Goal: Information Seeking & Learning: Learn about a topic

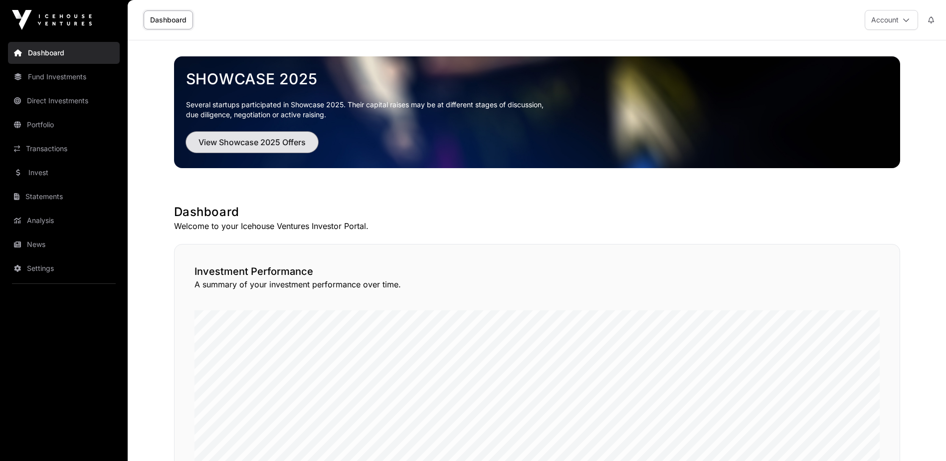
click at [223, 135] on button "View Showcase 2025 Offers" at bounding box center [252, 142] width 132 height 21
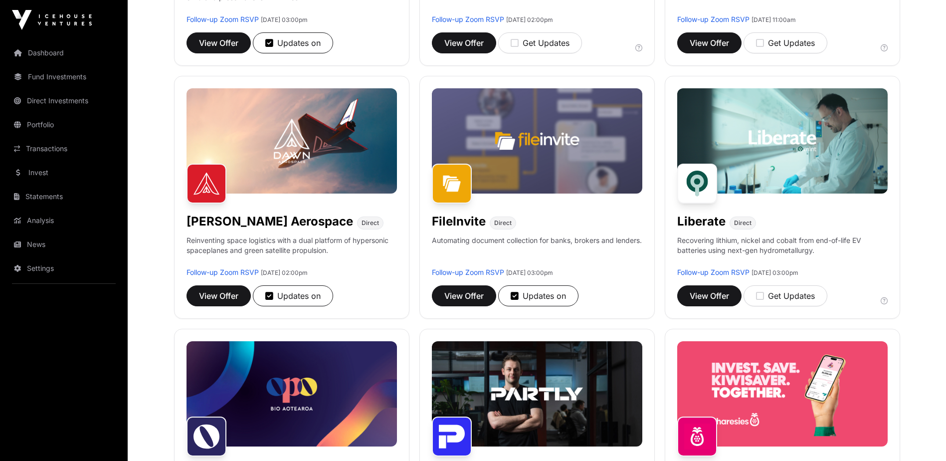
scroll to position [299, 0]
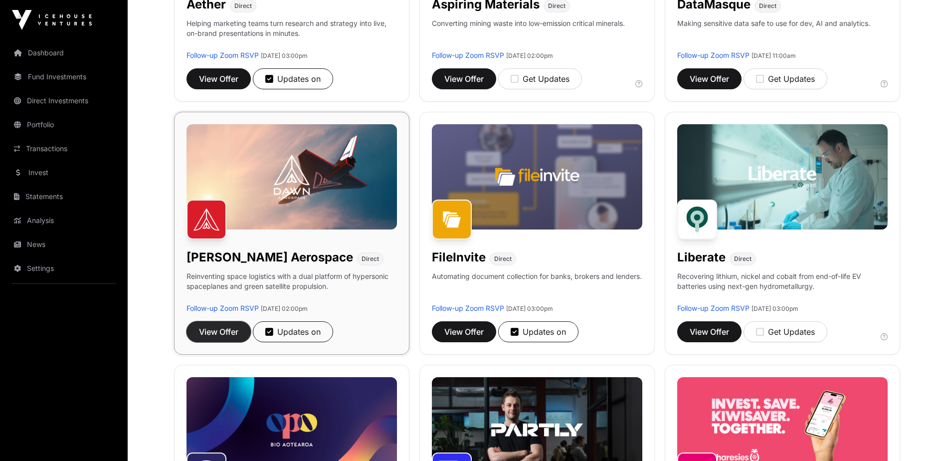
click at [207, 324] on button "View Offer" at bounding box center [219, 331] width 64 height 21
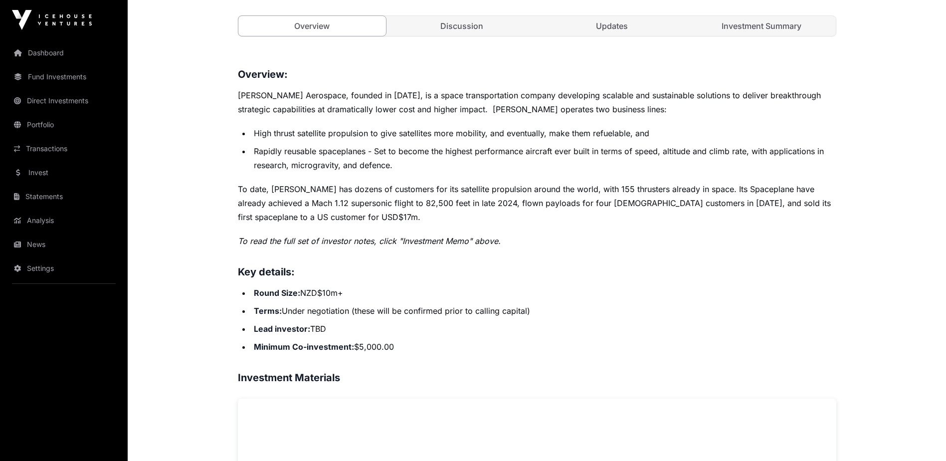
scroll to position [399, 0]
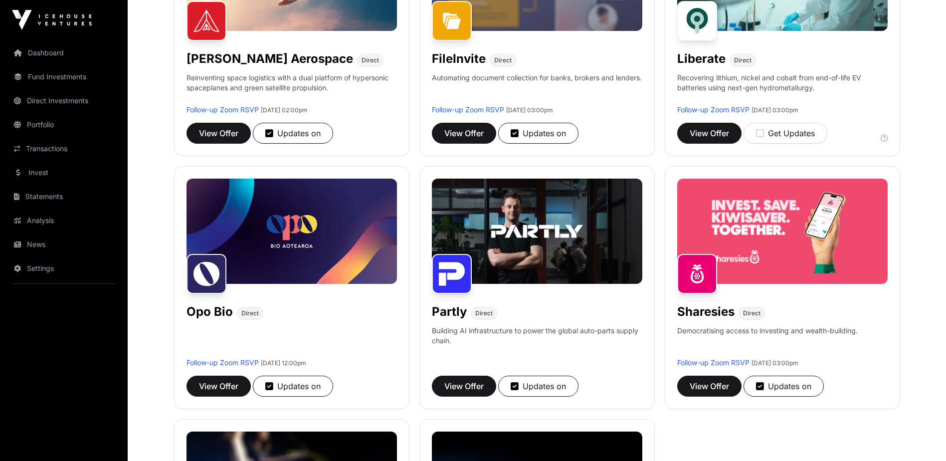
scroll to position [499, 0]
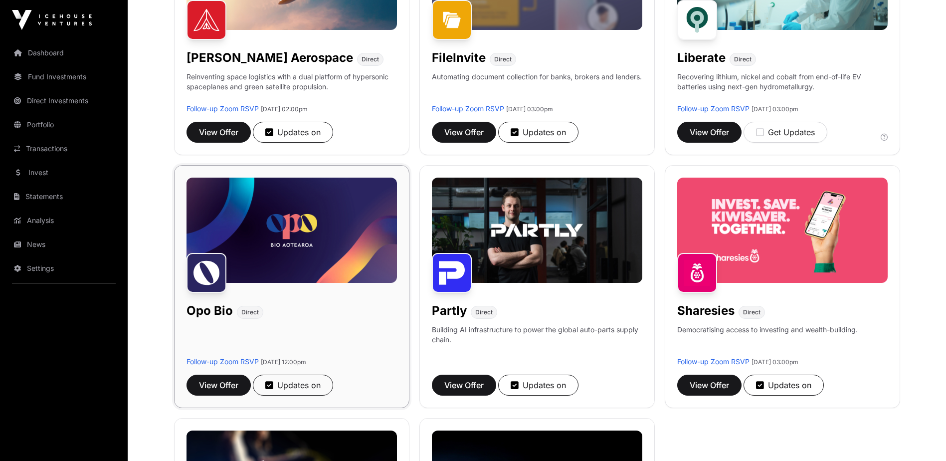
click at [339, 239] on img at bounding box center [292, 230] width 211 height 105
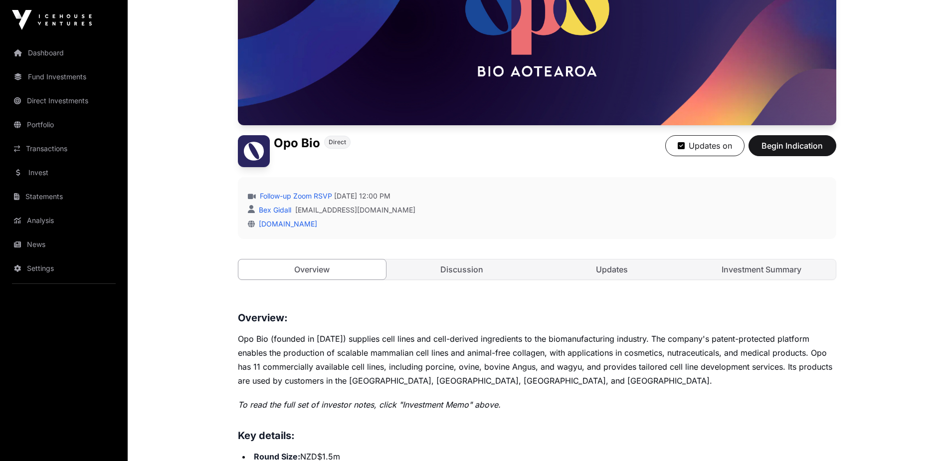
scroll to position [150, 0]
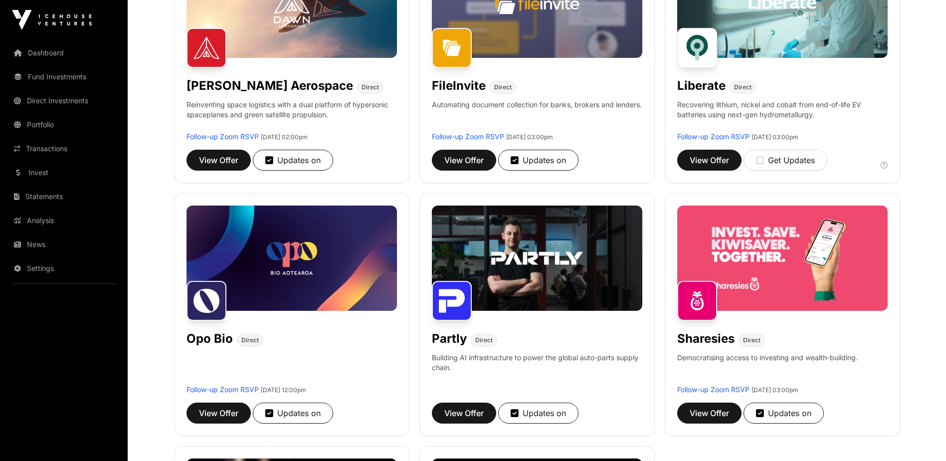
scroll to position [499, 0]
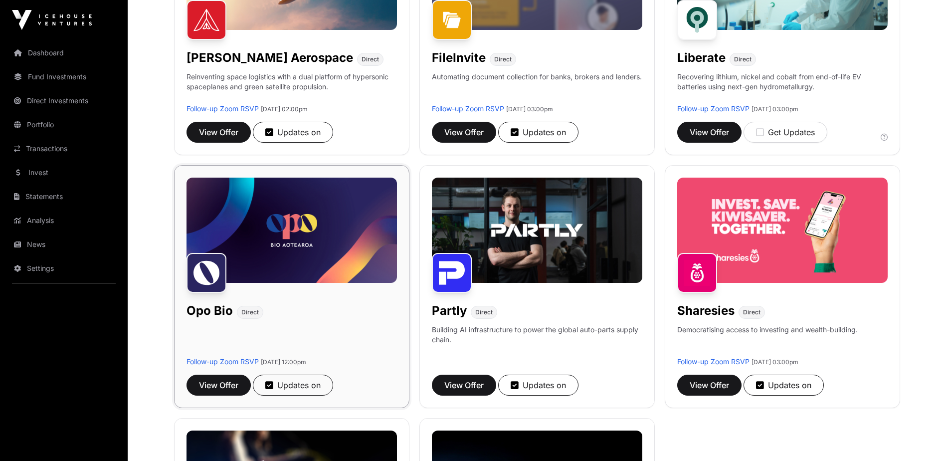
click at [332, 242] on img at bounding box center [292, 230] width 211 height 105
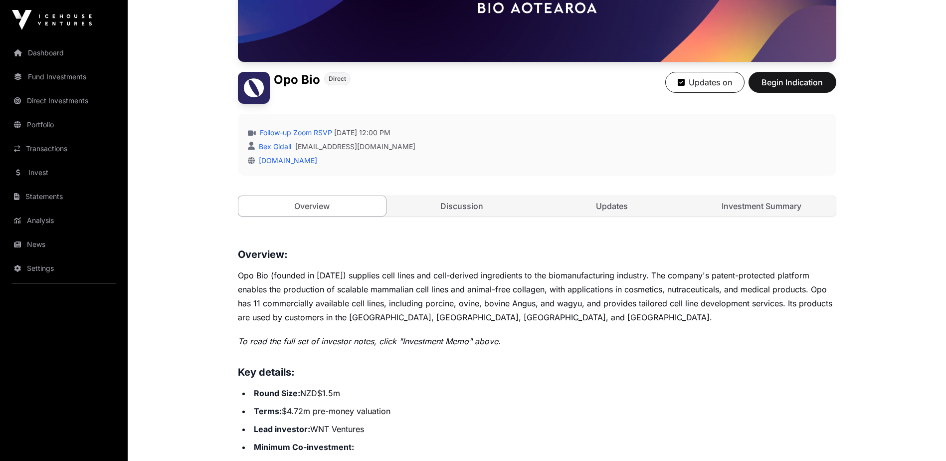
scroll to position [249, 0]
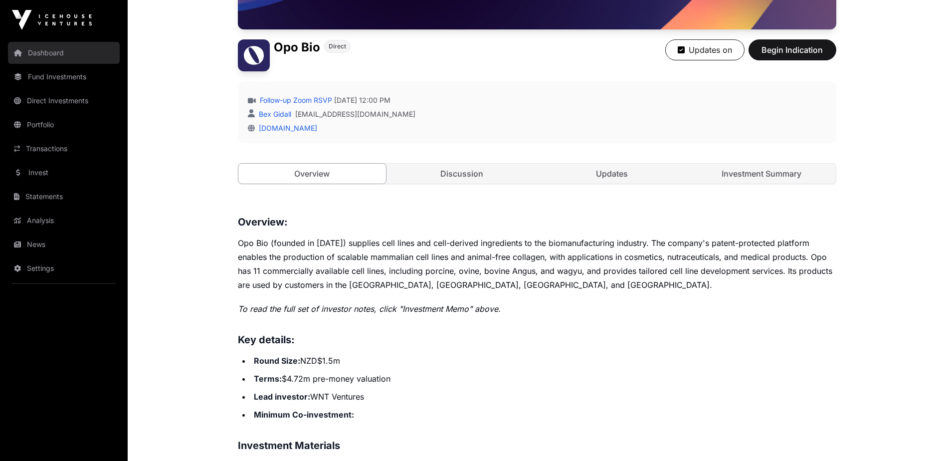
click at [63, 56] on link "Dashboard" at bounding box center [64, 53] width 112 height 22
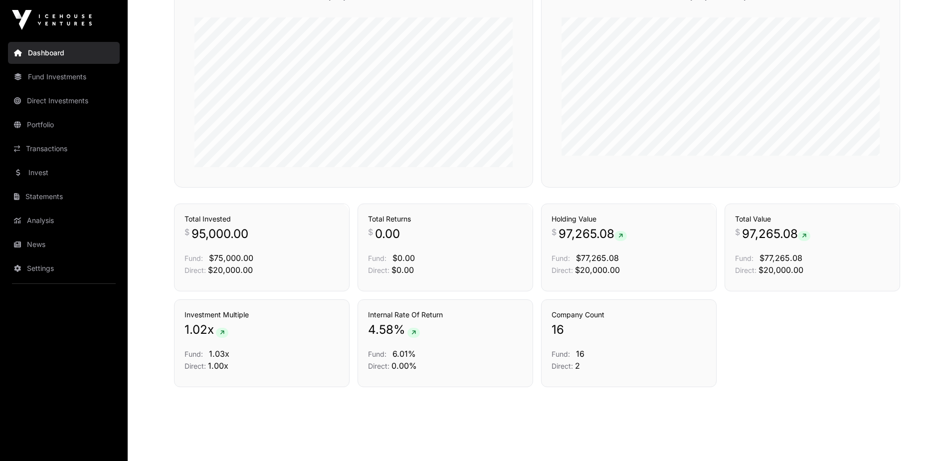
scroll to position [626, 0]
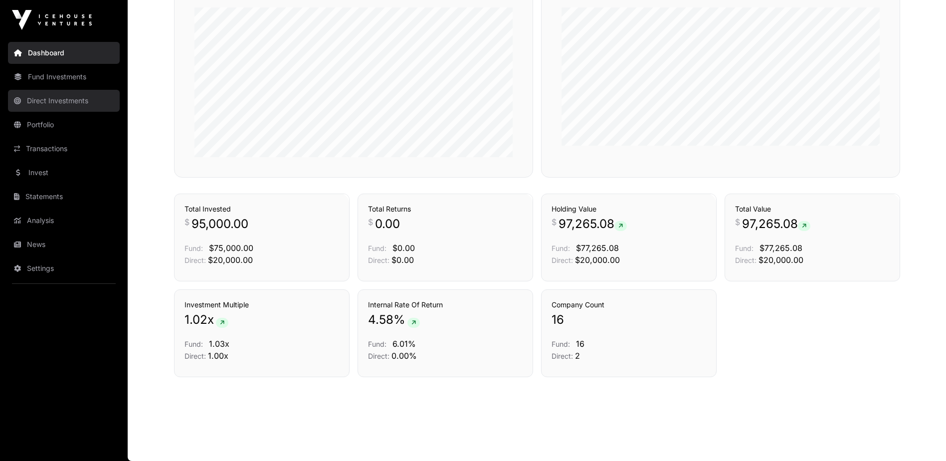
click at [56, 98] on link "Direct Investments" at bounding box center [64, 101] width 112 height 22
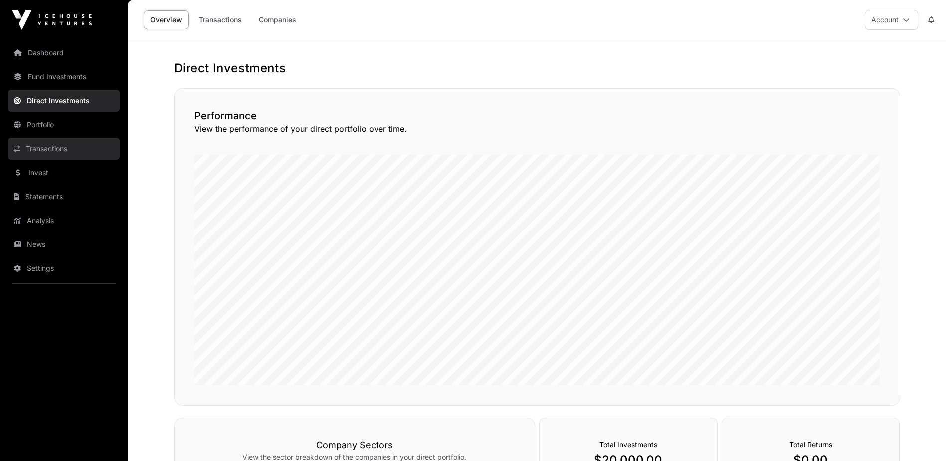
click at [77, 152] on link "Transactions" at bounding box center [64, 149] width 112 height 22
